Goal: Browse casually: Explore the website without a specific task or goal

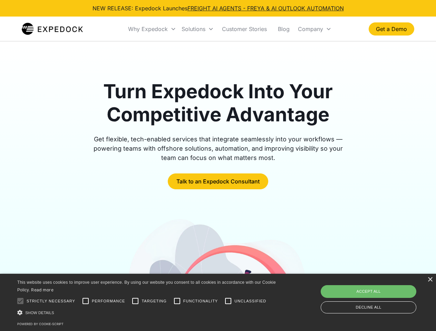
click at [152, 29] on div "Why Expedock" at bounding box center [148, 29] width 40 height 7
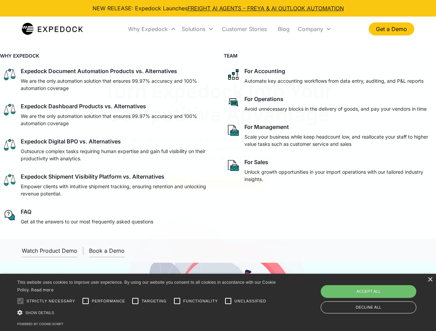
click at [197, 29] on div "Solutions" at bounding box center [194, 29] width 24 height 7
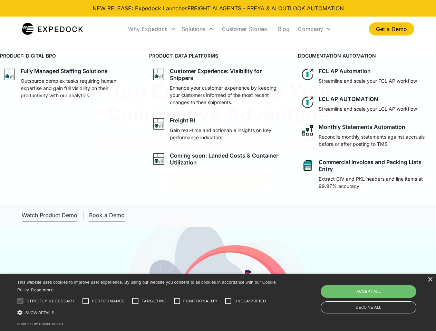
click at [315, 29] on div "Company" at bounding box center [310, 29] width 25 height 7
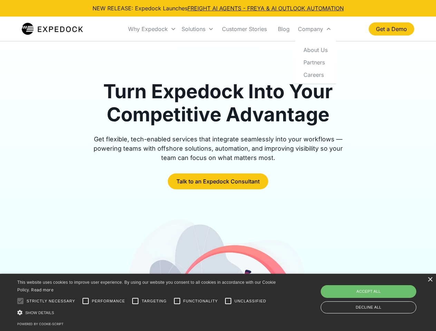
click at [20, 301] on div at bounding box center [20, 301] width 14 height 14
click at [86, 301] on input "Performance" at bounding box center [86, 301] width 14 height 14
checkbox input "true"
click at [135, 301] on input "Targeting" at bounding box center [135, 301] width 14 height 14
checkbox input "true"
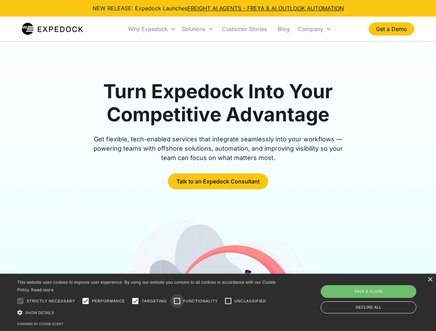
click at [177, 301] on input "Functionality" at bounding box center [177, 301] width 14 height 14
checkbox input "true"
click at [228, 301] on input "Unclassified" at bounding box center [228, 301] width 14 height 14
checkbox input "true"
click at [148, 313] on div "Show details Hide details" at bounding box center [147, 312] width 261 height 7
